Goal: Information Seeking & Learning: Learn about a topic

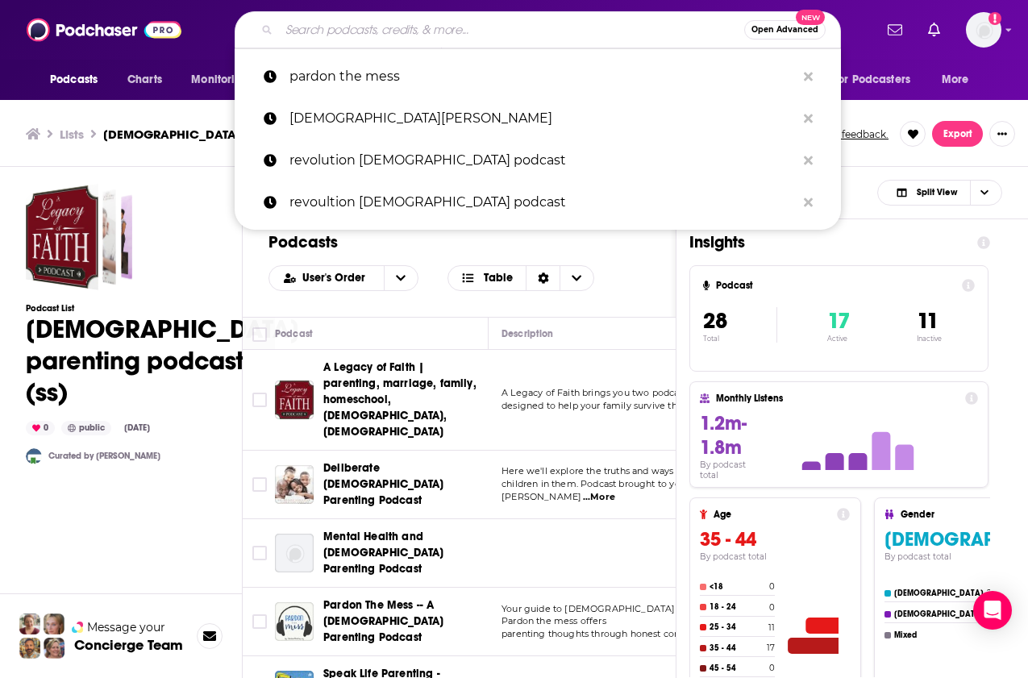
click at [367, 31] on input "Search podcasts, credits, & more..." at bounding box center [511, 30] width 465 height 26
paste input "Preacher Boys Podcast"
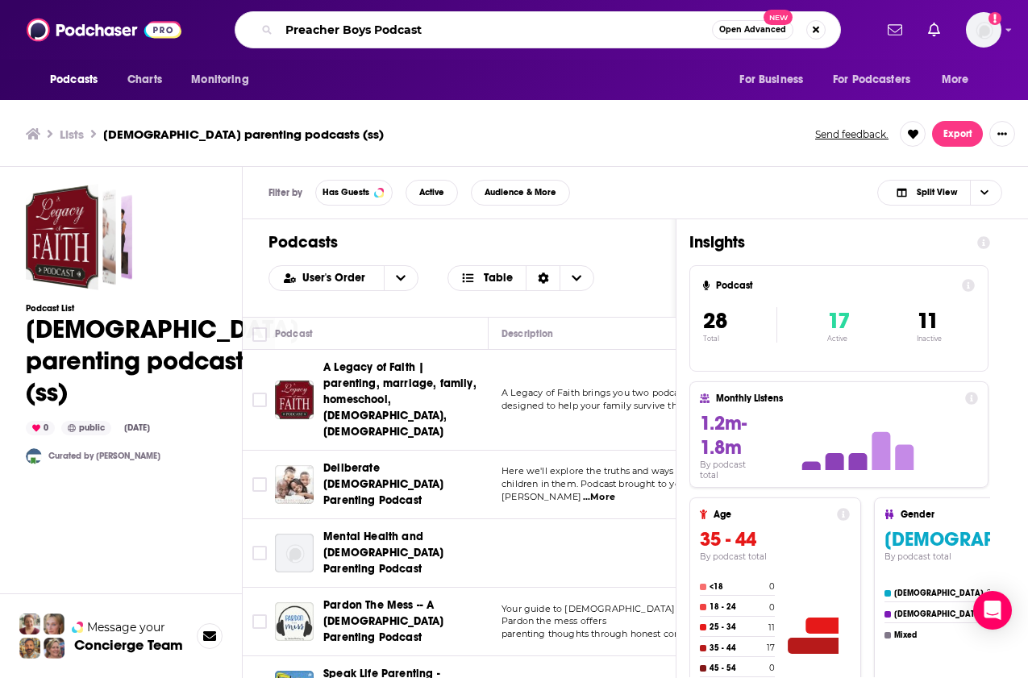
type input "Preacher Boys Podcast"
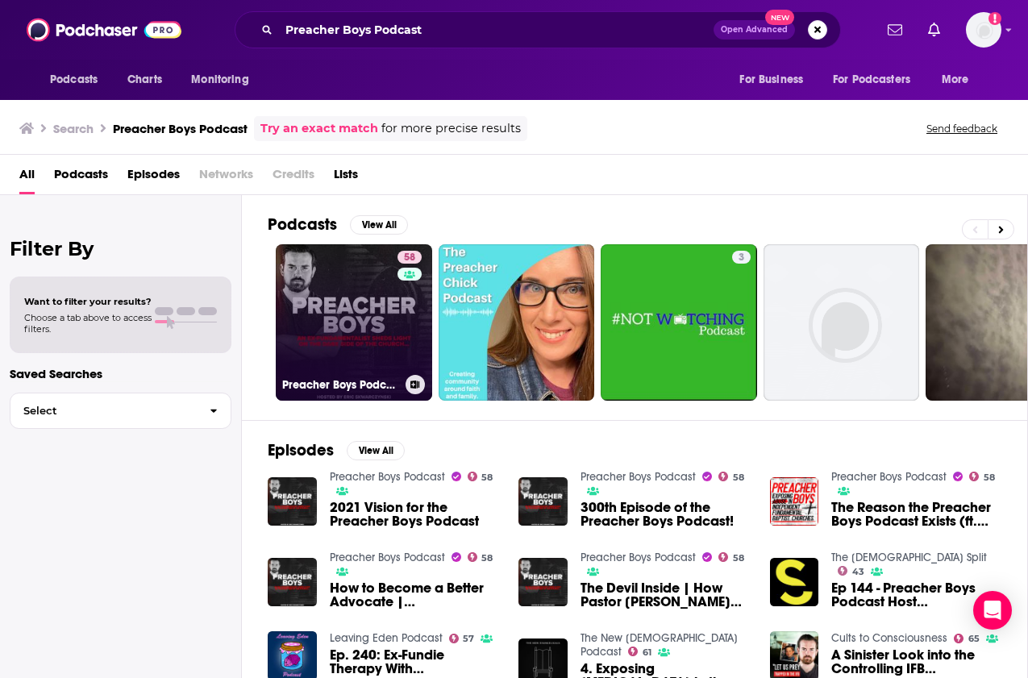
click at [355, 301] on link "58 Preacher Boys Podcast" at bounding box center [354, 322] width 156 height 156
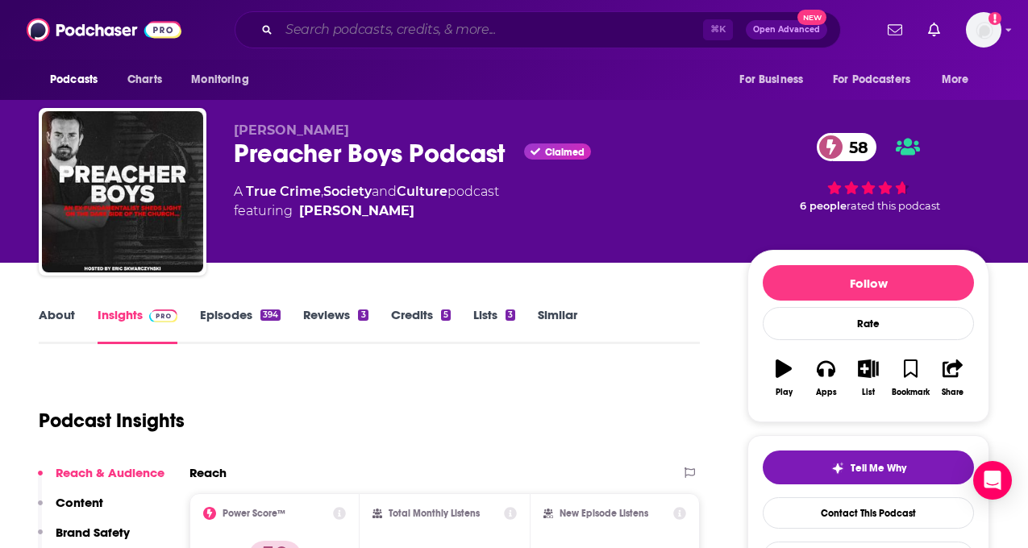
click at [365, 24] on input "Search podcasts, credits, & more..." at bounding box center [491, 30] width 424 height 26
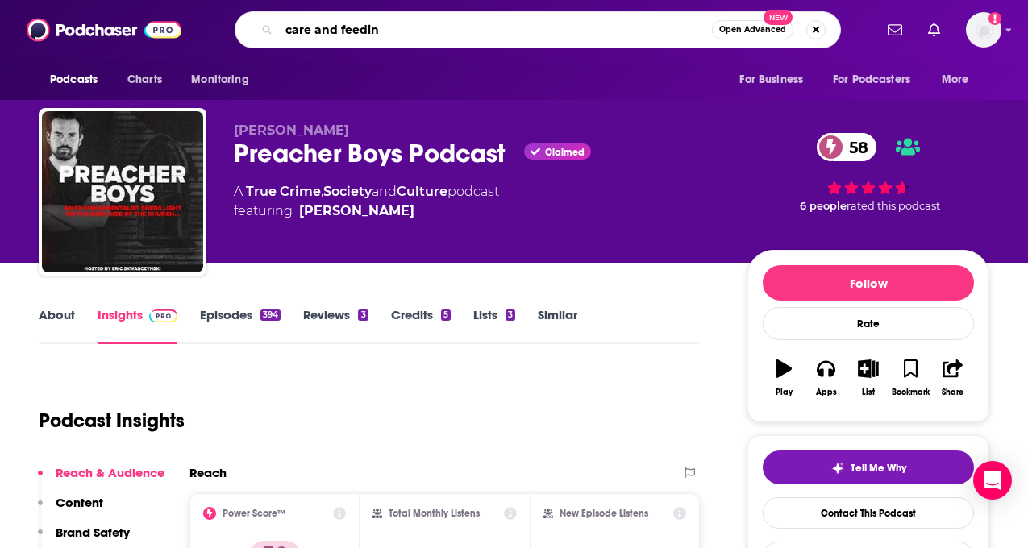
type input "care and feeding"
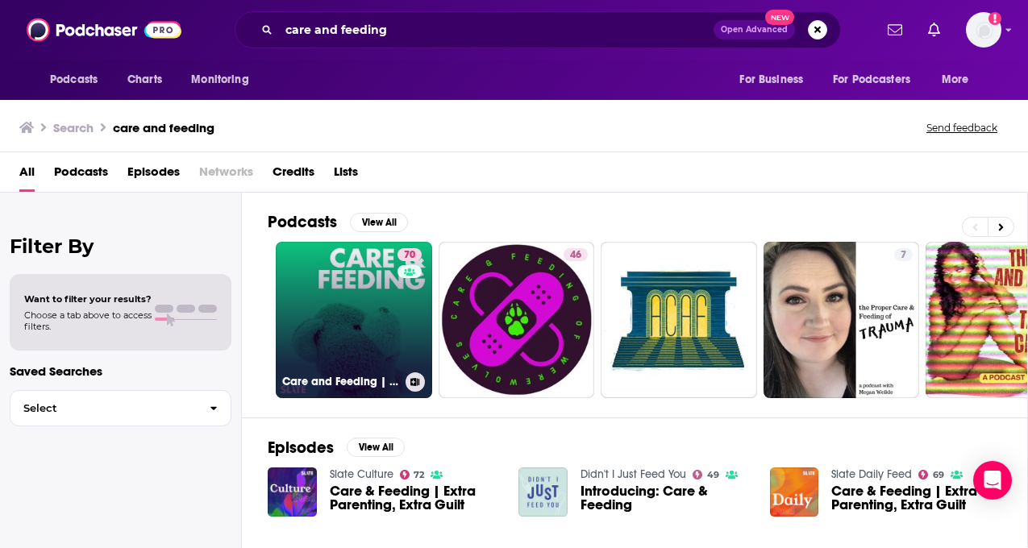
click at [356, 280] on link "70 Care and Feeding | Slate's parenting show" at bounding box center [354, 320] width 156 height 156
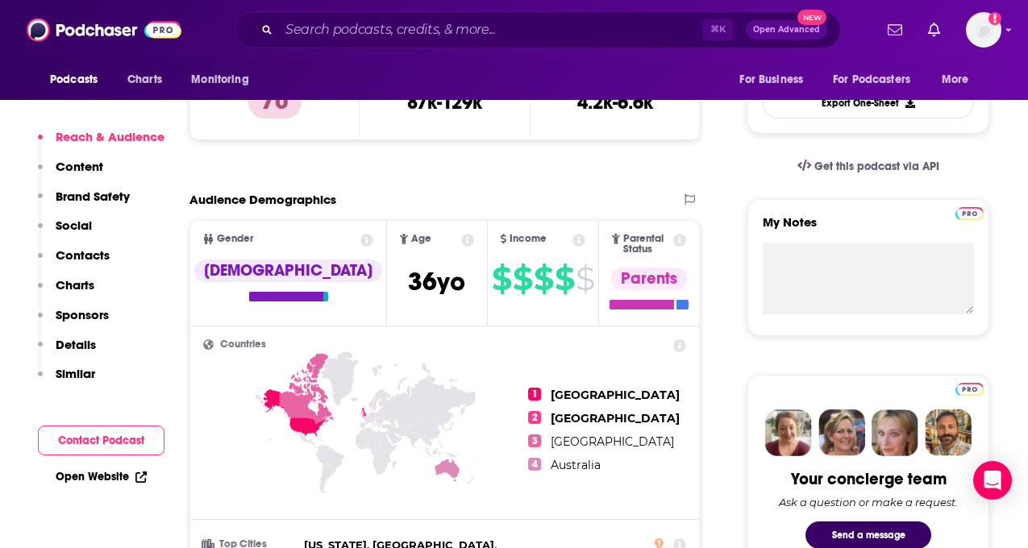
scroll to position [451, 0]
